Goal: Information Seeking & Learning: Learn about a topic

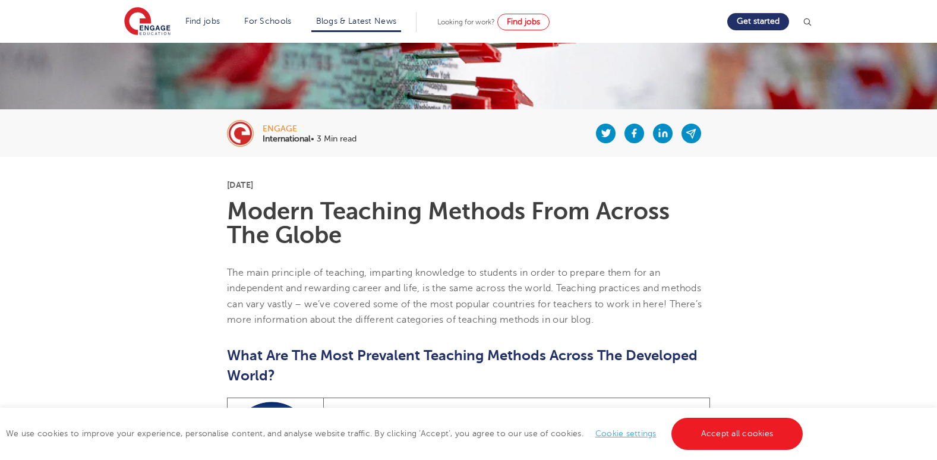
scroll to position [185, 0]
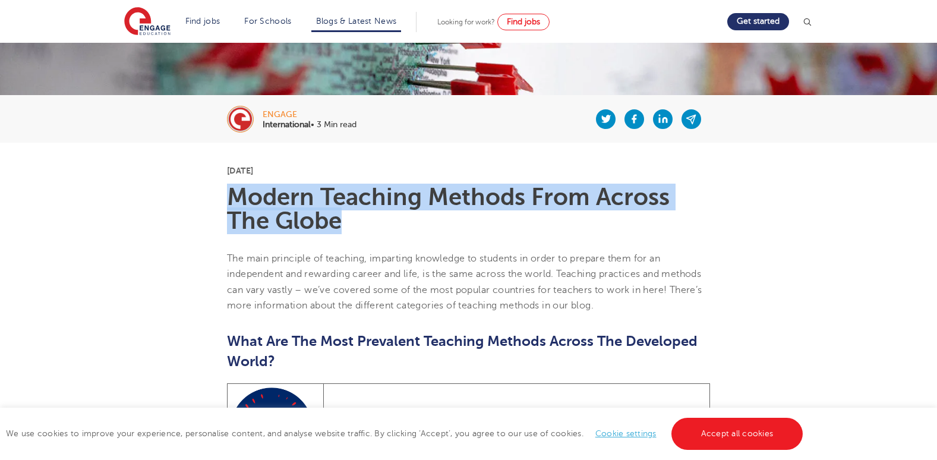
drag, startPoint x: 344, startPoint y: 222, endPoint x: 218, endPoint y: 188, distance: 131.1
copy h1 "Modern Teaching Methods From Across The Globe"
drag, startPoint x: 318, startPoint y: 168, endPoint x: 245, endPoint y: 174, distance: 73.3
click at [245, 174] on p "[DATE]" at bounding box center [468, 170] width 483 height 8
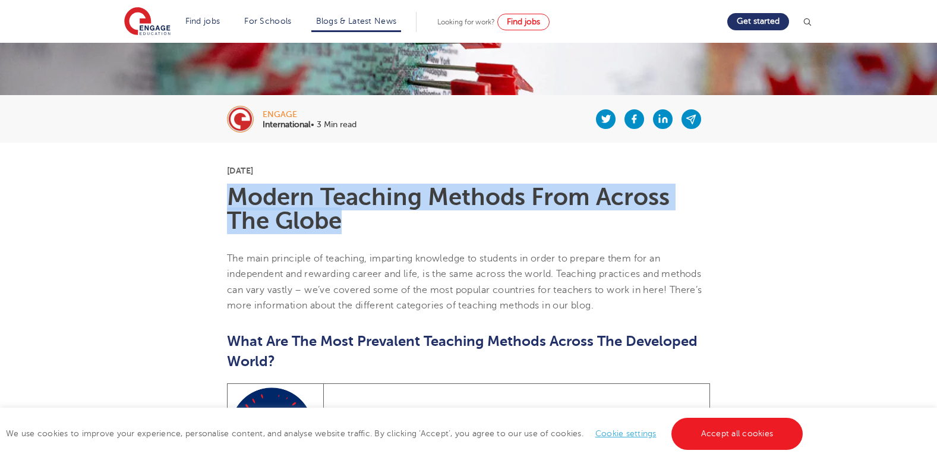
copy p "[DATE]"
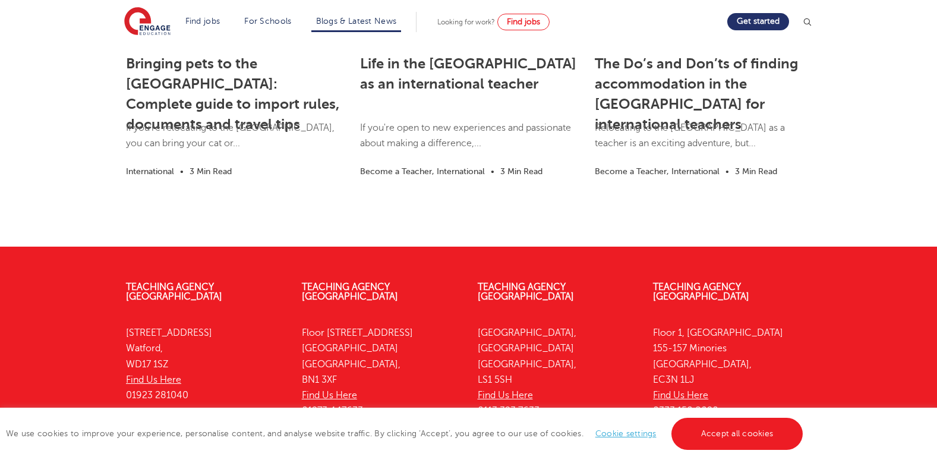
scroll to position [2910, 0]
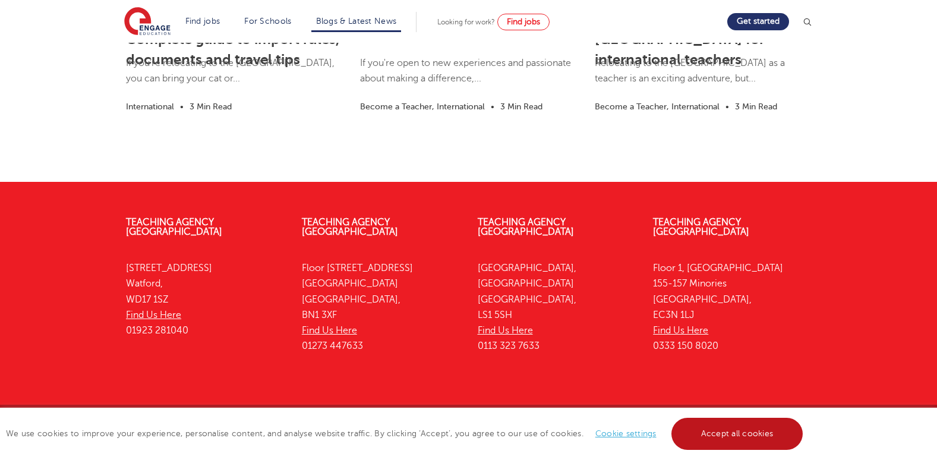
click at [749, 438] on link "Accept all cookies" at bounding box center [737, 434] width 132 height 32
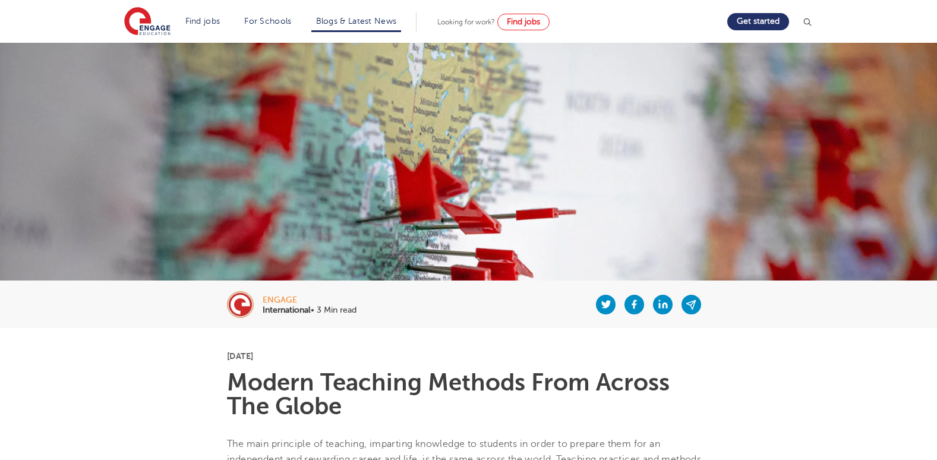
scroll to position [2091, 0]
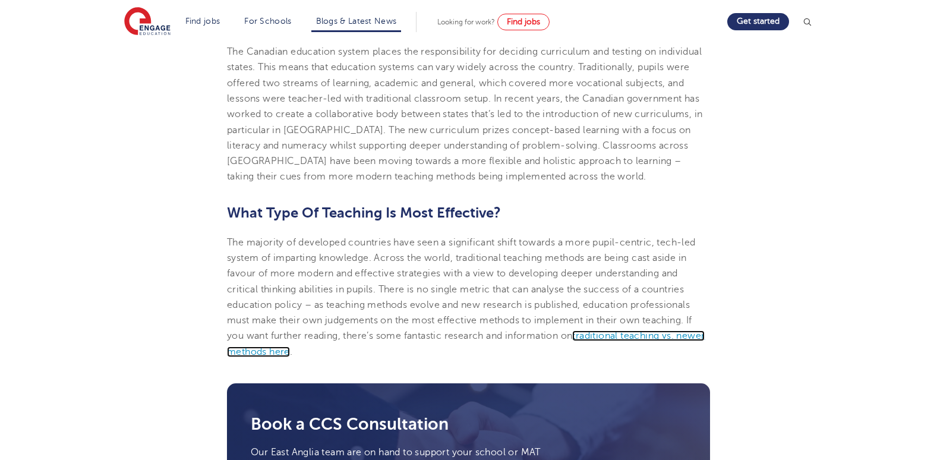
click at [633, 330] on span "traditional teaching vs. newer methods here" at bounding box center [466, 343] width 478 height 26
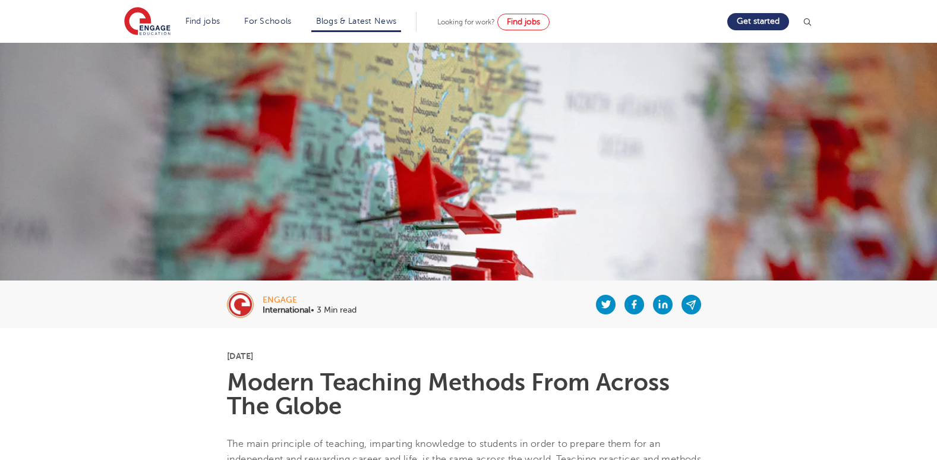
scroll to position [1834, 0]
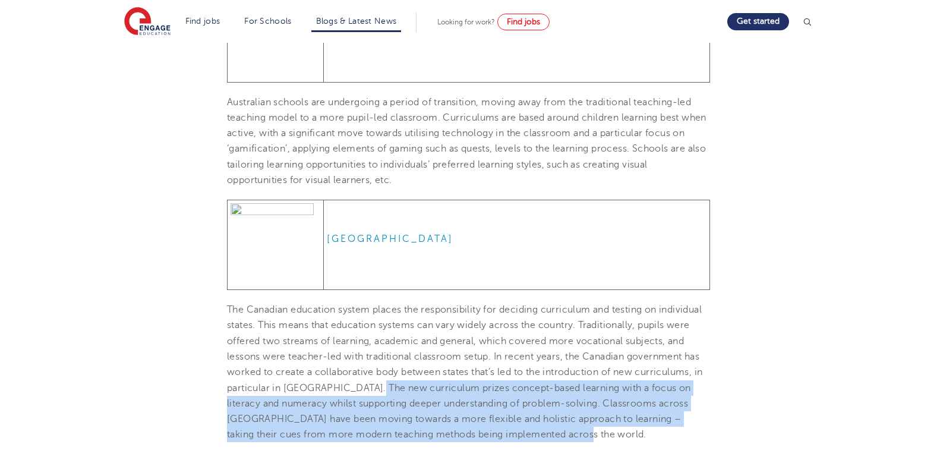
drag, startPoint x: 365, startPoint y: 370, endPoint x: 590, endPoint y: 416, distance: 229.7
click at [590, 416] on p "The Canadian education system places the responsibility for deciding curriculum…" at bounding box center [468, 372] width 483 height 141
copy span "The new curriculum prizes concept-based learning with a focus on literacy and n…"
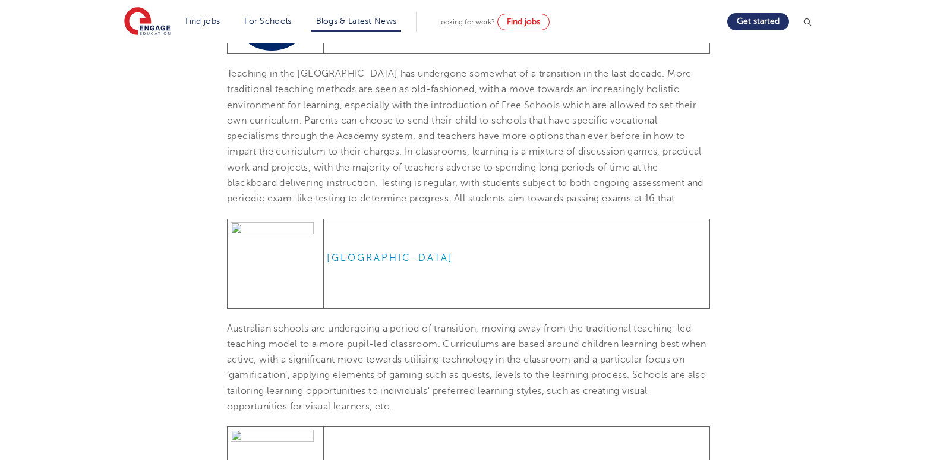
scroll to position [1612, 0]
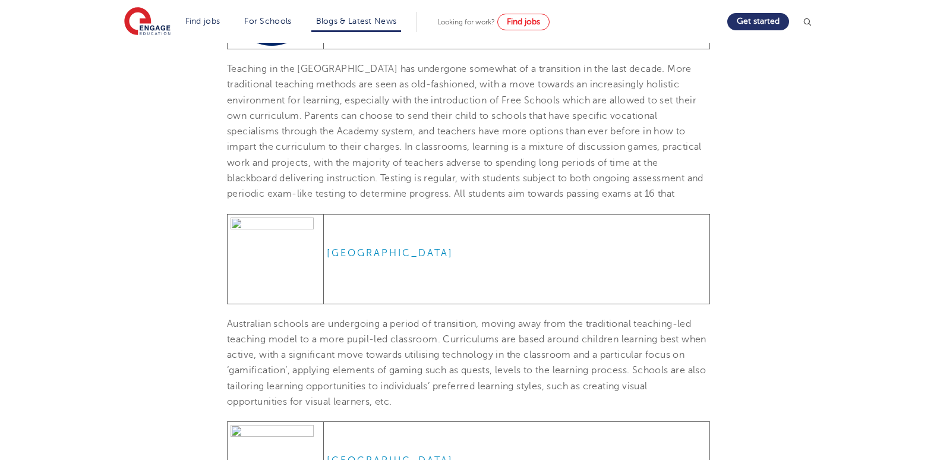
drag, startPoint x: 229, startPoint y: 304, endPoint x: 391, endPoint y: 399, distance: 188.2
copy span
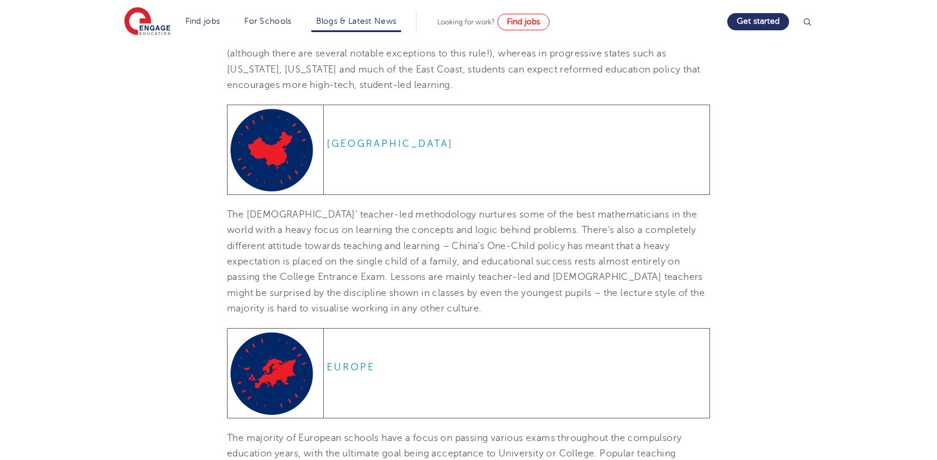
scroll to position [969, 0]
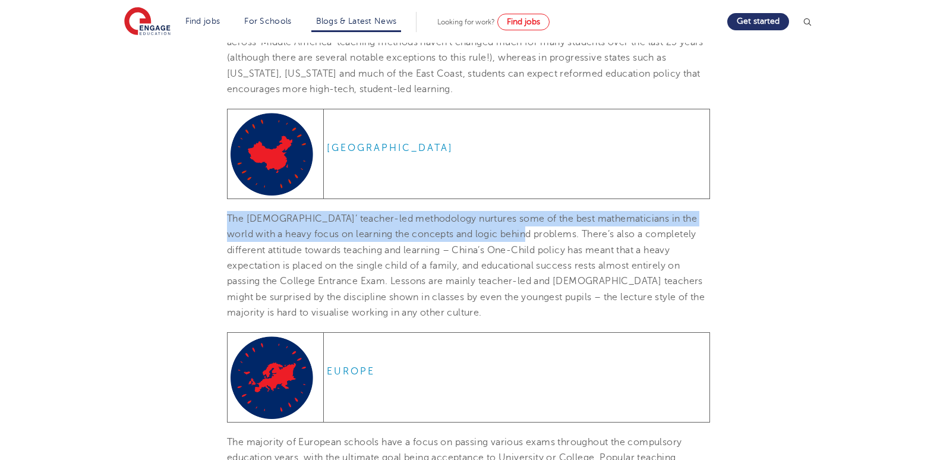
drag, startPoint x: 526, startPoint y: 236, endPoint x: 212, endPoint y: 208, distance: 315.4
copy span "The Chinese’ teacher-led methodology nurtures some of the best mathematicians i…"
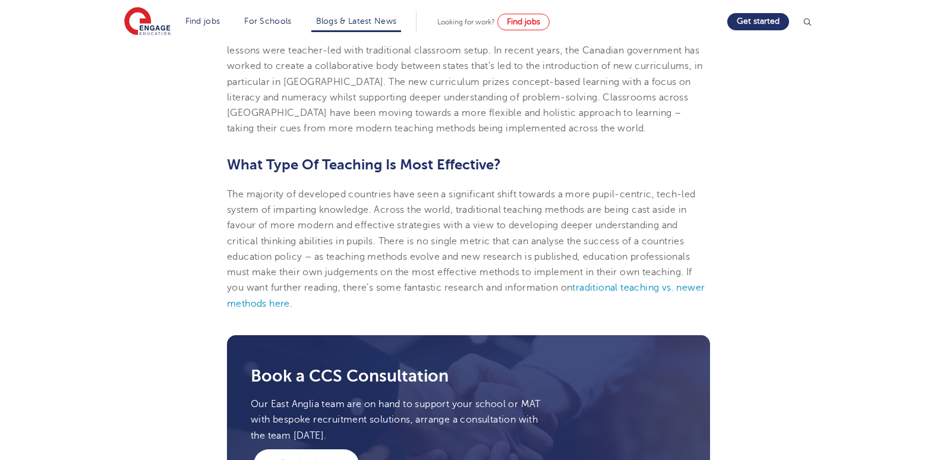
scroll to position [2135, 0]
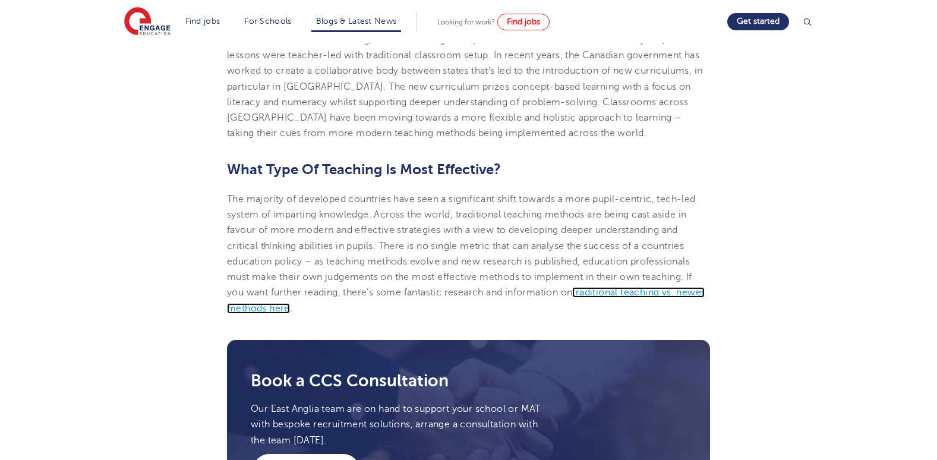
click at [616, 287] on span "traditional teaching vs. newer methods here" at bounding box center [466, 300] width 478 height 26
click at [619, 287] on span "traditional teaching vs. newer methods here" at bounding box center [466, 300] width 478 height 26
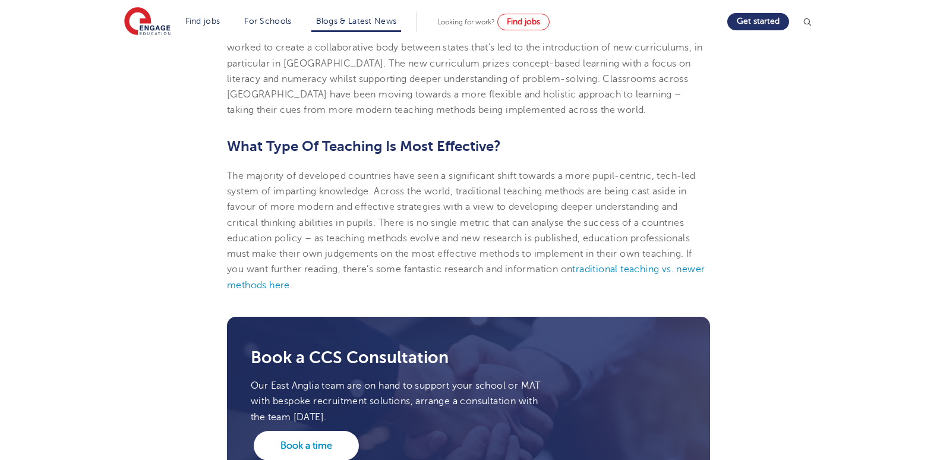
scroll to position [2269, 0]
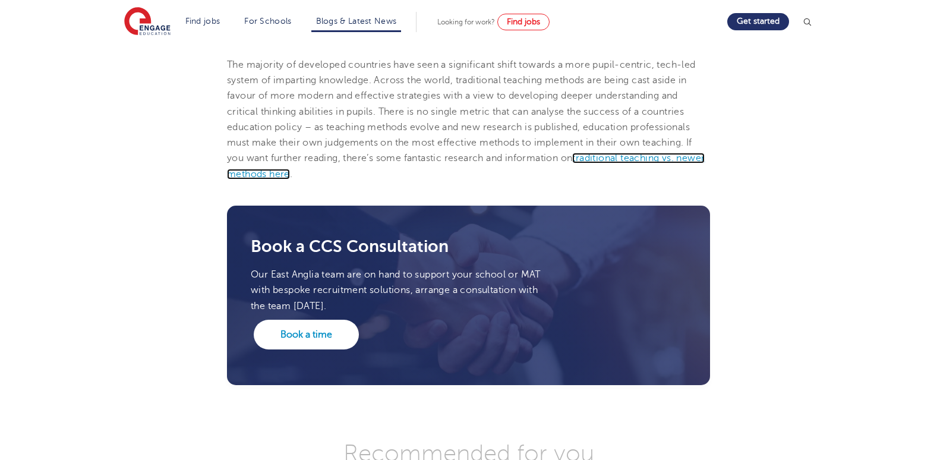
click at [650, 153] on span "traditional teaching vs. newer methods here" at bounding box center [466, 166] width 478 height 26
